Goal: Information Seeking & Learning: Learn about a topic

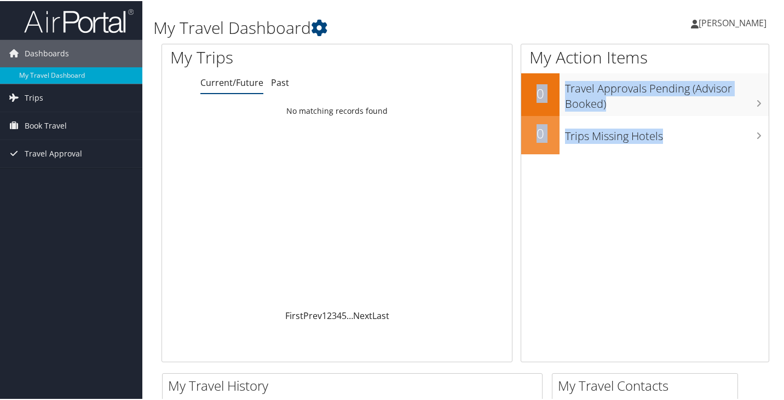
drag, startPoint x: 783, startPoint y: 67, endPoint x: 787, endPoint y: 206, distance: 139.1
click at [783, 206] on html "Menu Dashboards ► My Travel Dashboard Trips ► Current/Future Trips Past Trips T…" at bounding box center [394, 200] width 788 height 400
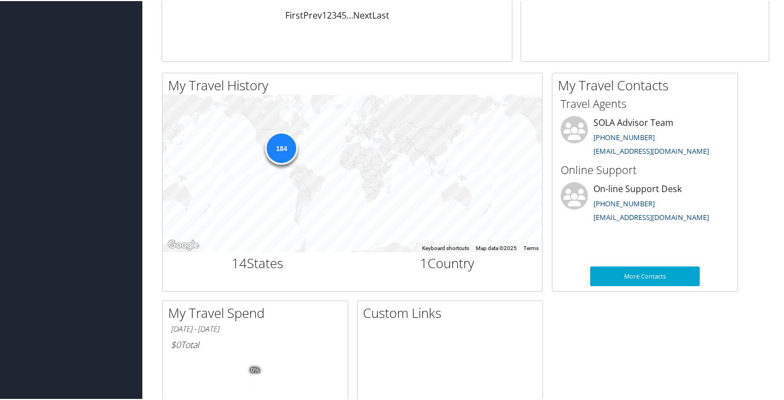
scroll to position [299, 0]
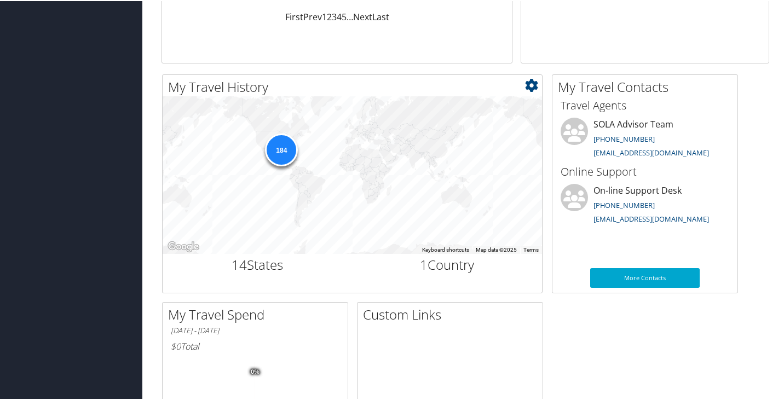
click at [470, 263] on h2 "1 Country" at bounding box center [447, 263] width 173 height 19
click at [280, 154] on div "184" at bounding box center [281, 148] width 33 height 33
click at [280, 149] on div "184" at bounding box center [281, 148] width 33 height 33
click at [276, 150] on div "184" at bounding box center [281, 148] width 33 height 33
click at [262, 269] on h2 "14 States" at bounding box center [257, 263] width 173 height 19
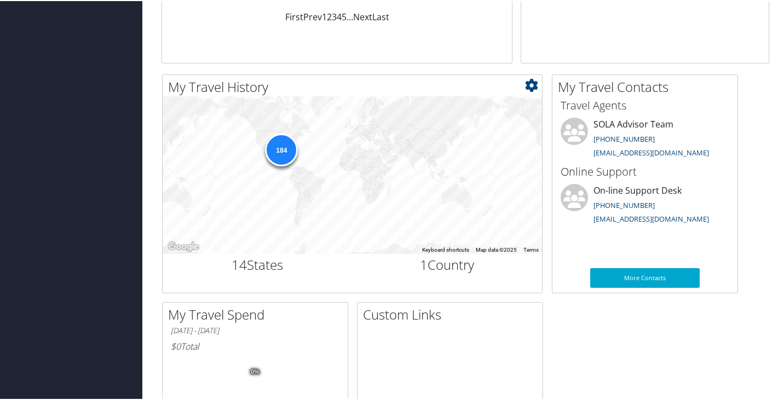
click at [470, 265] on h2 "1 Country" at bounding box center [447, 263] width 173 height 19
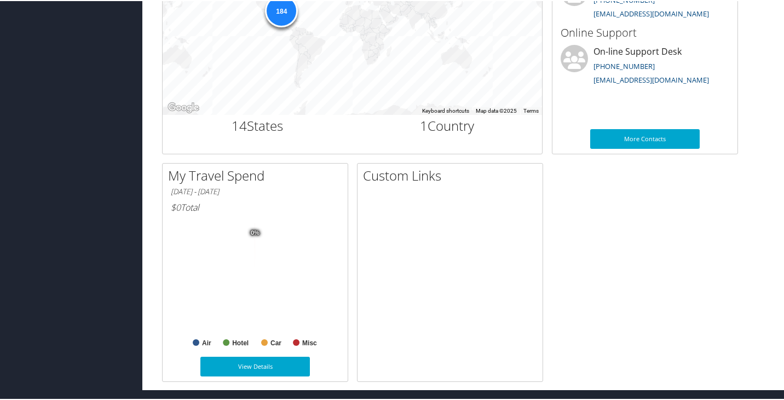
scroll to position [0, 0]
